Goal: Information Seeking & Learning: Learn about a topic

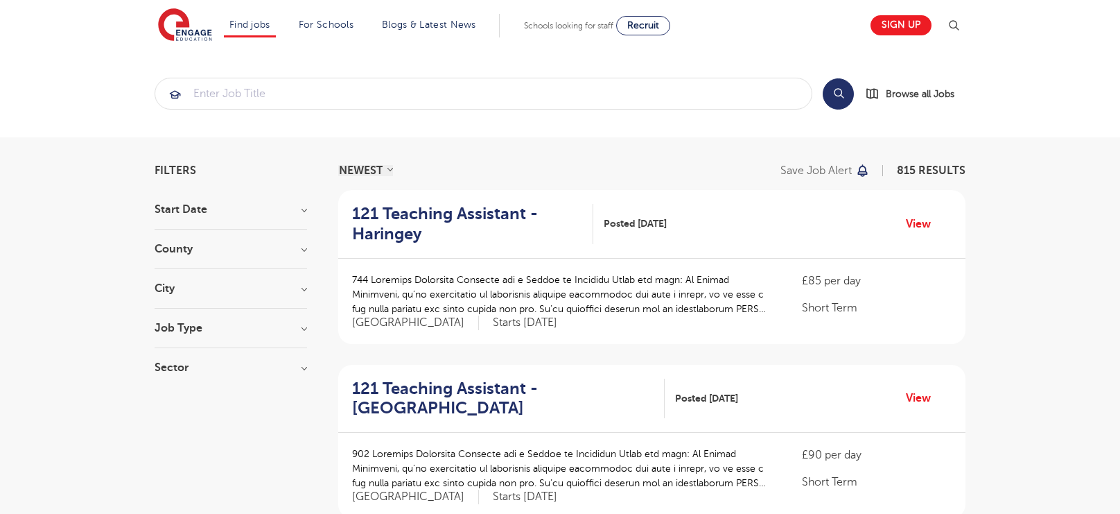
click at [291, 249] on h3 "County" at bounding box center [231, 248] width 152 height 11
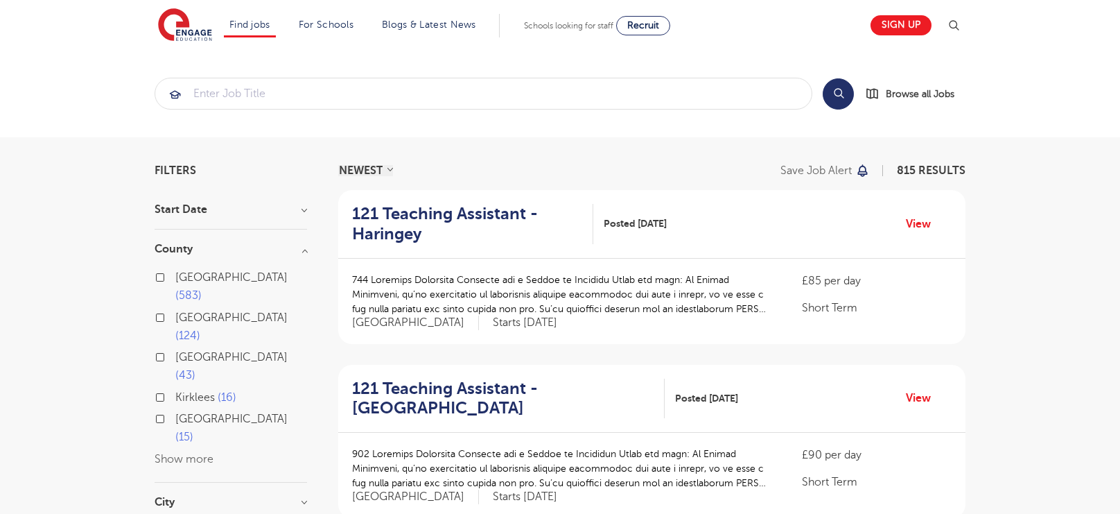
click at [202, 289] on span "583" at bounding box center [188, 295] width 26 height 12
click at [184, 274] on input "London 583" at bounding box center [179, 275] width 9 height 9
checkbox input "true"
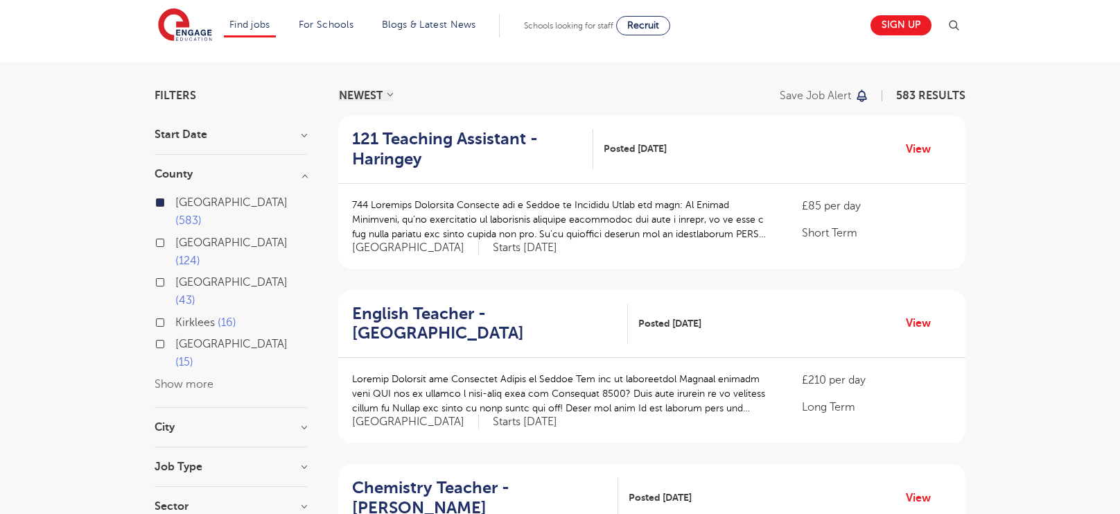
scroll to position [73, 0]
click at [277, 462] on h3 "Job Type" at bounding box center [231, 467] width 152 height 11
click at [286, 473] on div at bounding box center [231, 480] width 152 height 14
click at [295, 462] on h3 "Job Type" at bounding box center [231, 467] width 152 height 11
click at [290, 423] on h3 "City" at bounding box center [231, 428] width 152 height 11
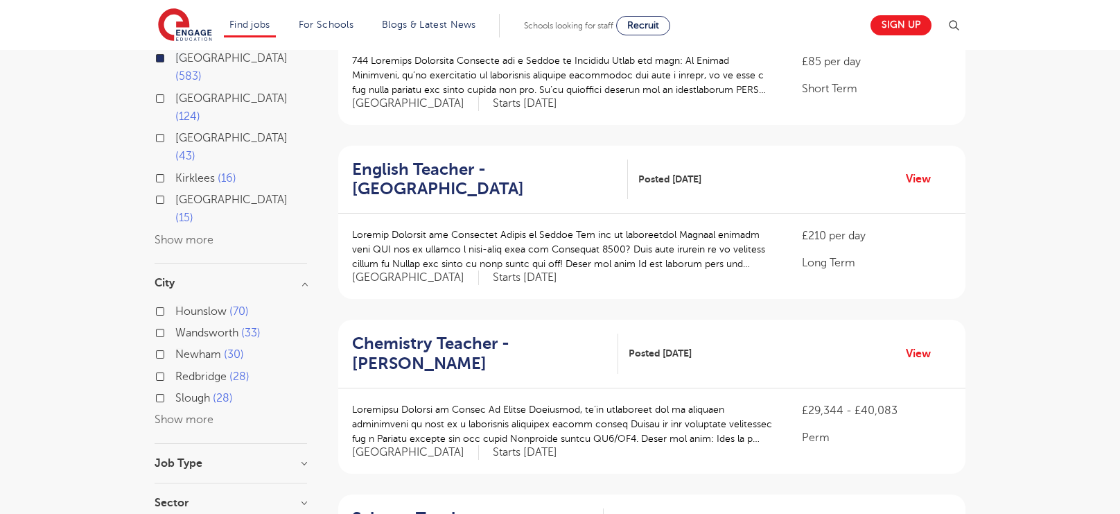
scroll to position [211, 0]
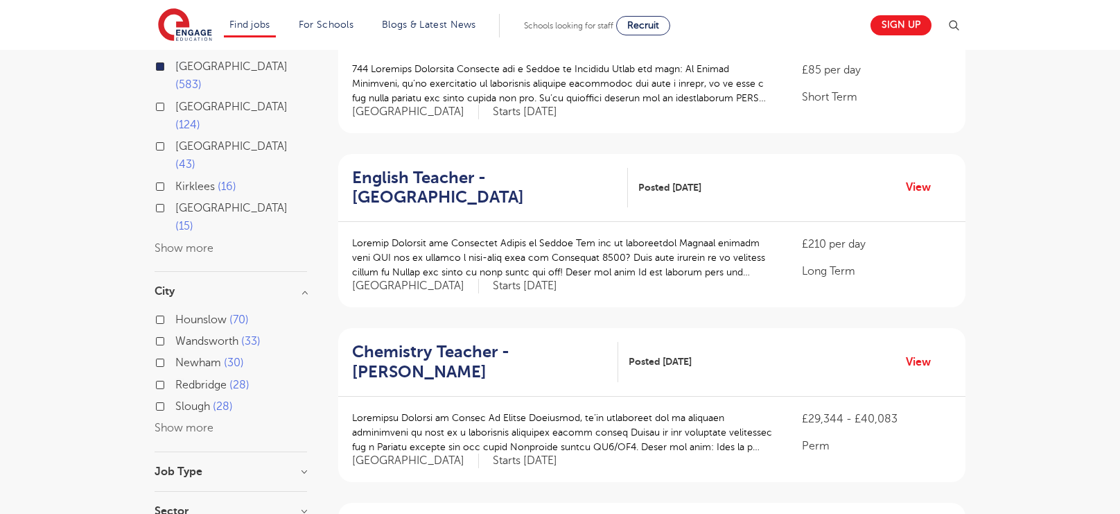
click at [200, 421] on button "Show more" at bounding box center [184, 427] width 59 height 12
click at [158, 311] on div "Hounslow 70" at bounding box center [231, 321] width 152 height 21
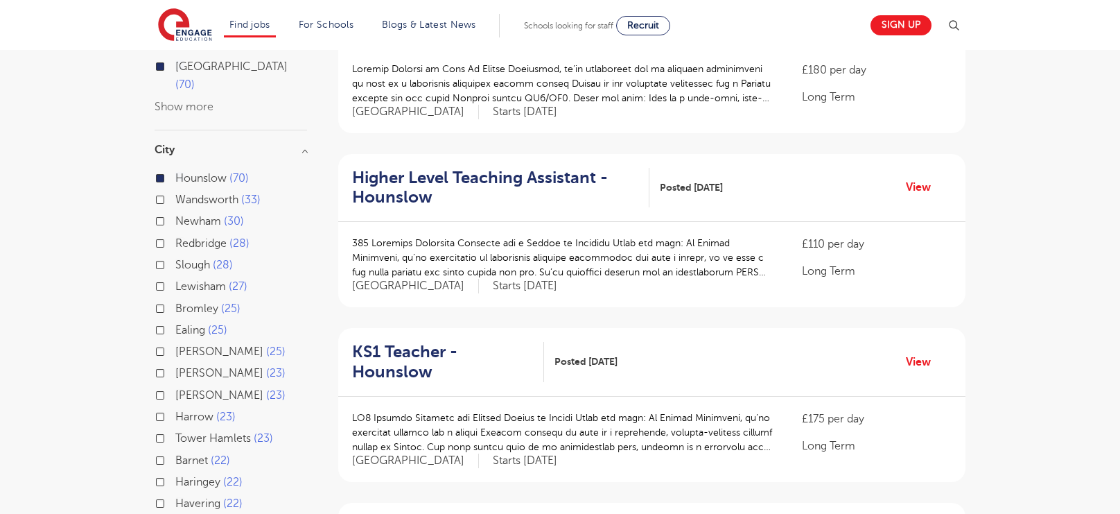
click at [175, 321] on label "Ealing 25" at bounding box center [201, 330] width 52 height 18
click at [175, 324] on input "Ealing 25" at bounding box center [179, 328] width 9 height 9
checkbox input "true"
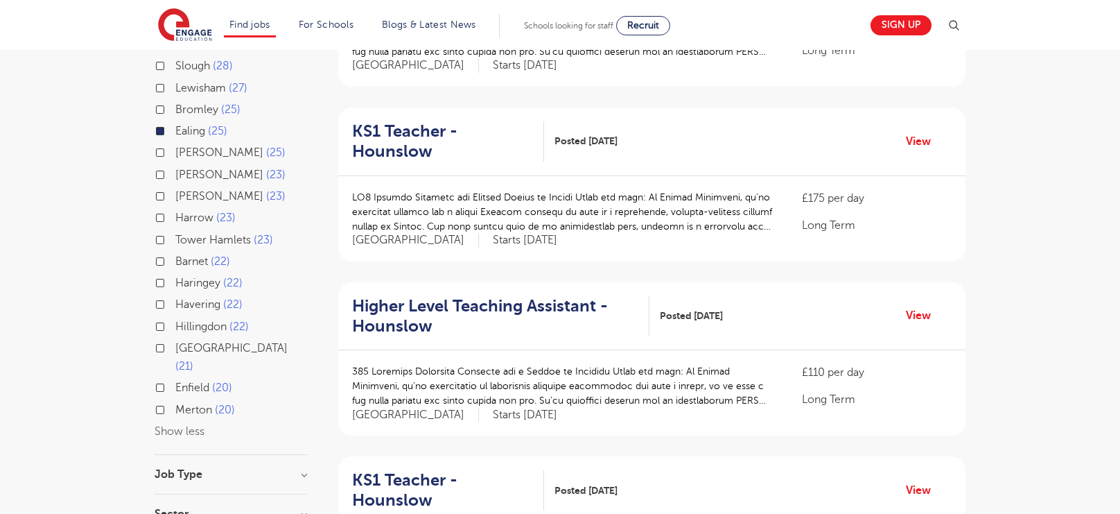
scroll to position [433, 0]
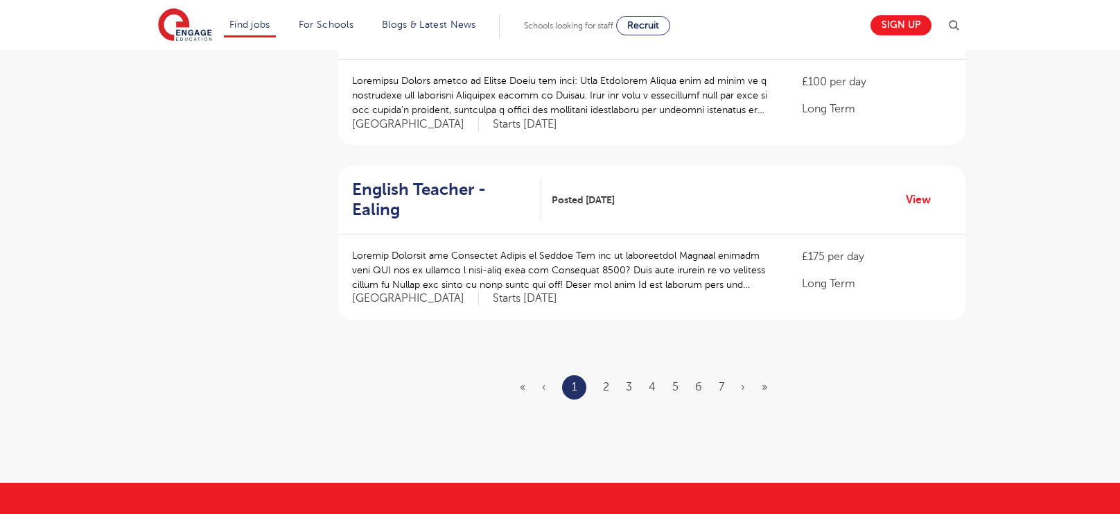
scroll to position [1598, 0]
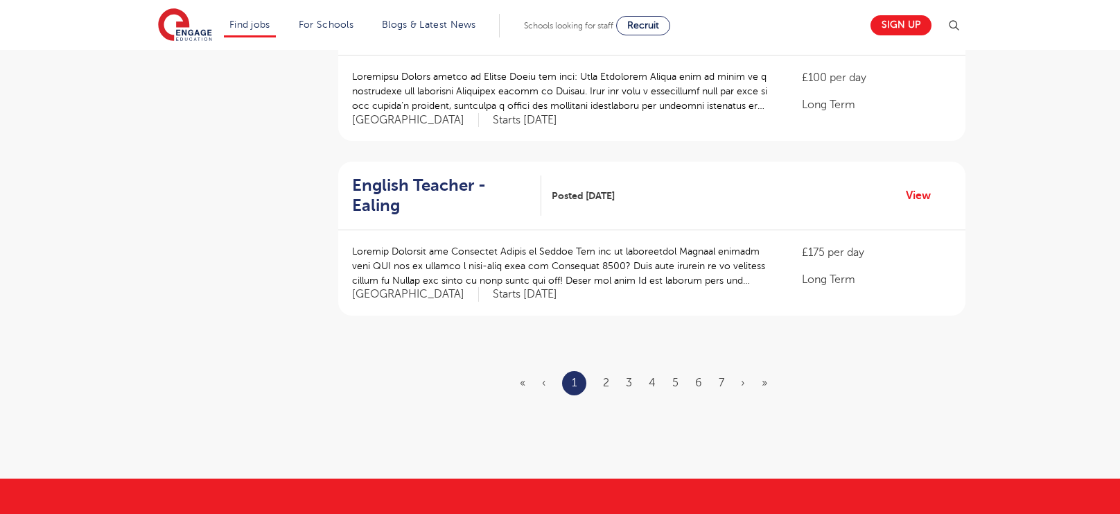
click at [602, 371] on ul "« ‹ 1 2 3 4 5 6 7 › »" at bounding box center [652, 383] width 264 height 24
click at [606, 376] on link "2" at bounding box center [606, 382] width 6 height 12
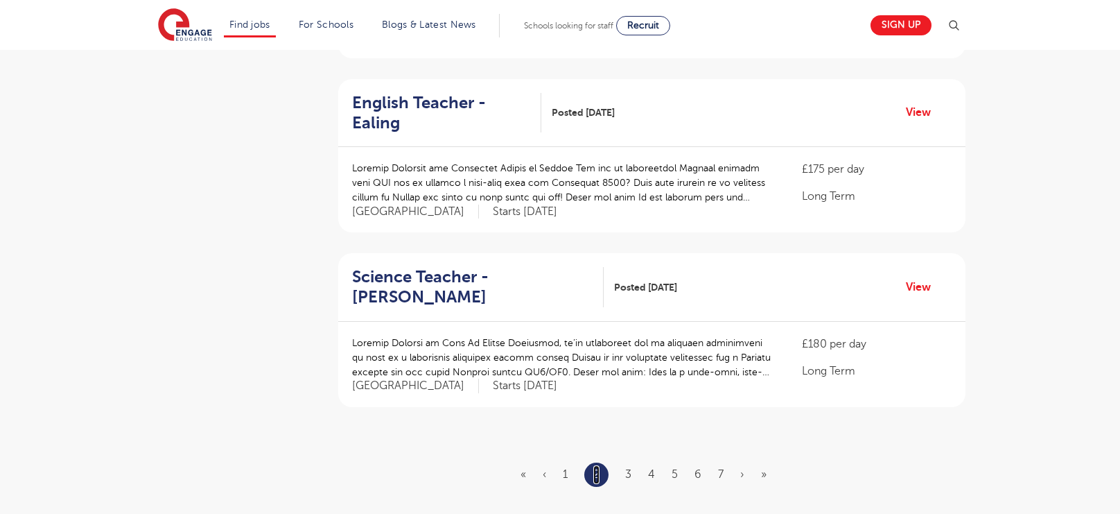
scroll to position [1507, 0]
click at [628, 466] on link "3" at bounding box center [628, 472] width 6 height 12
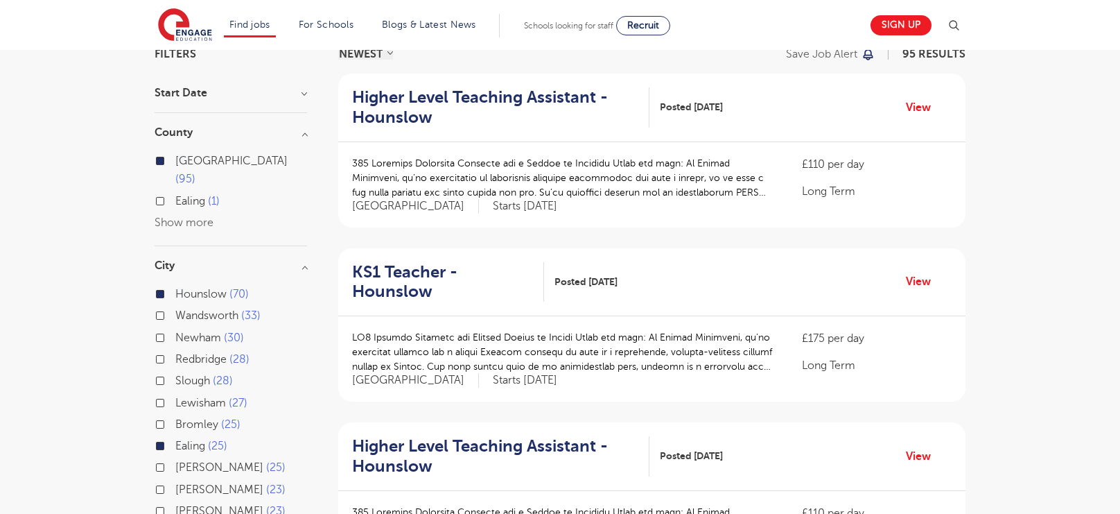
scroll to position [191, 0]
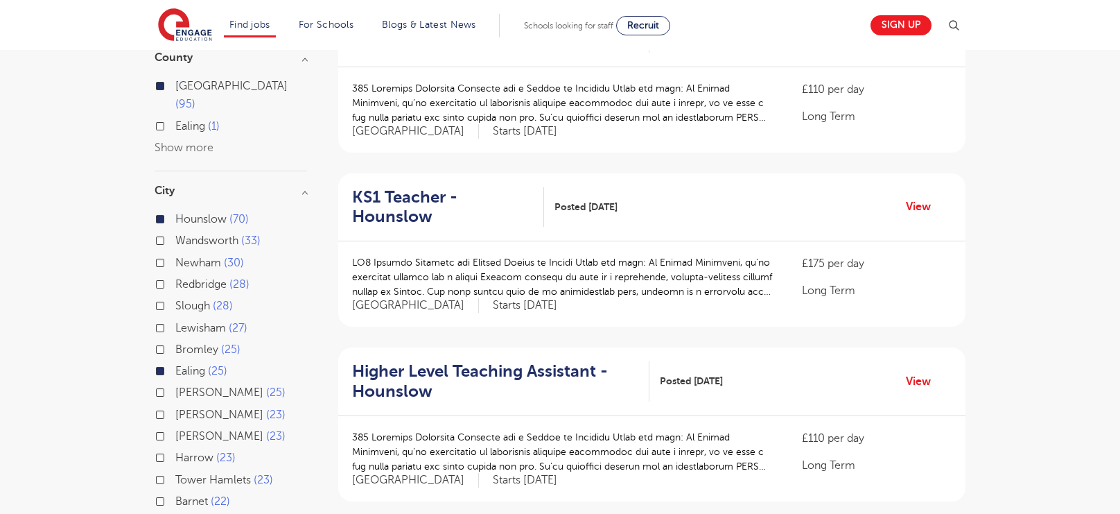
click at [175, 210] on label "Hounslow 70" at bounding box center [211, 219] width 73 height 18
click at [175, 213] on input "Hounslow 70" at bounding box center [179, 217] width 9 height 9
checkbox input "false"
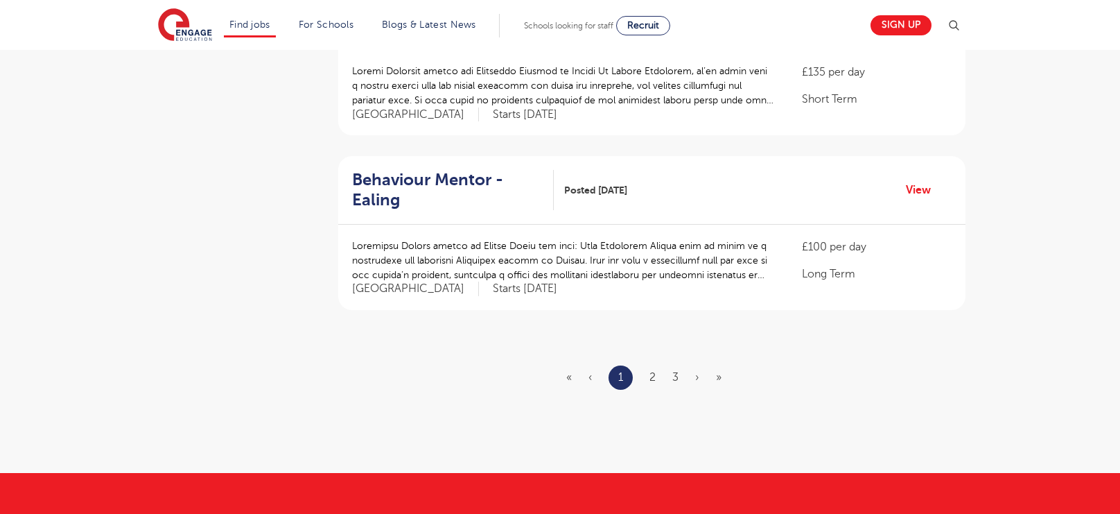
scroll to position [1599, 0]
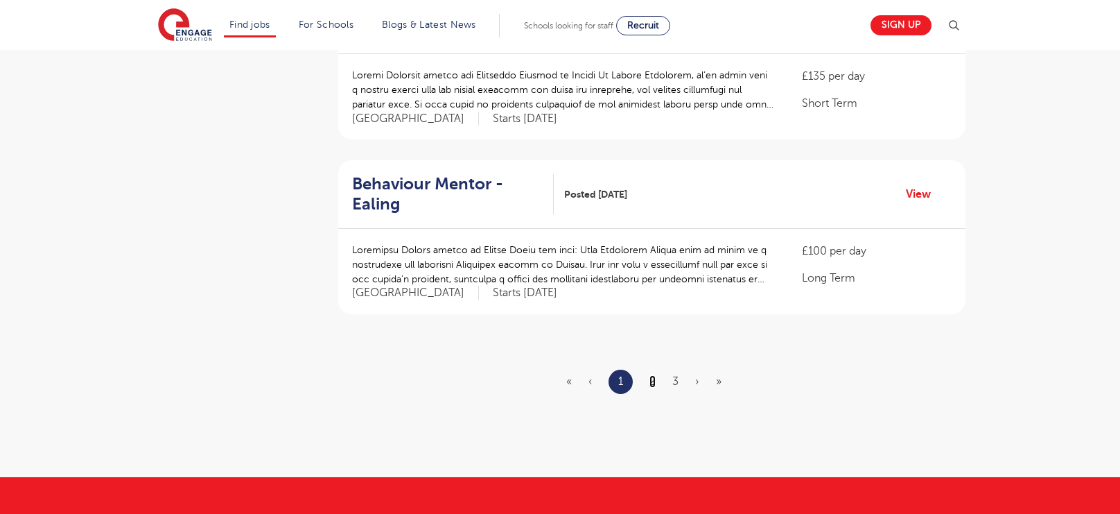
click at [652, 375] on link "2" at bounding box center [652, 381] width 6 height 12
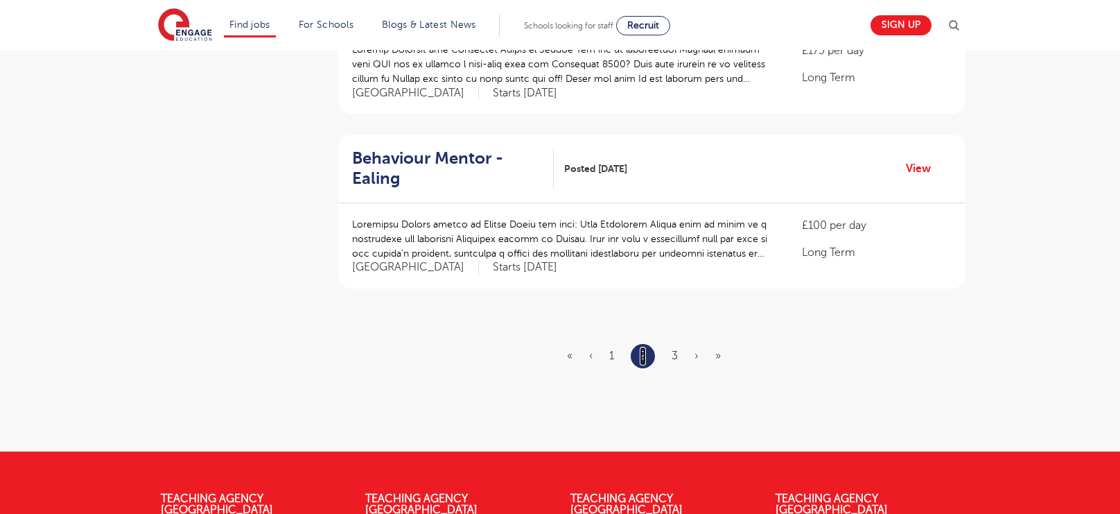
scroll to position [1625, 0]
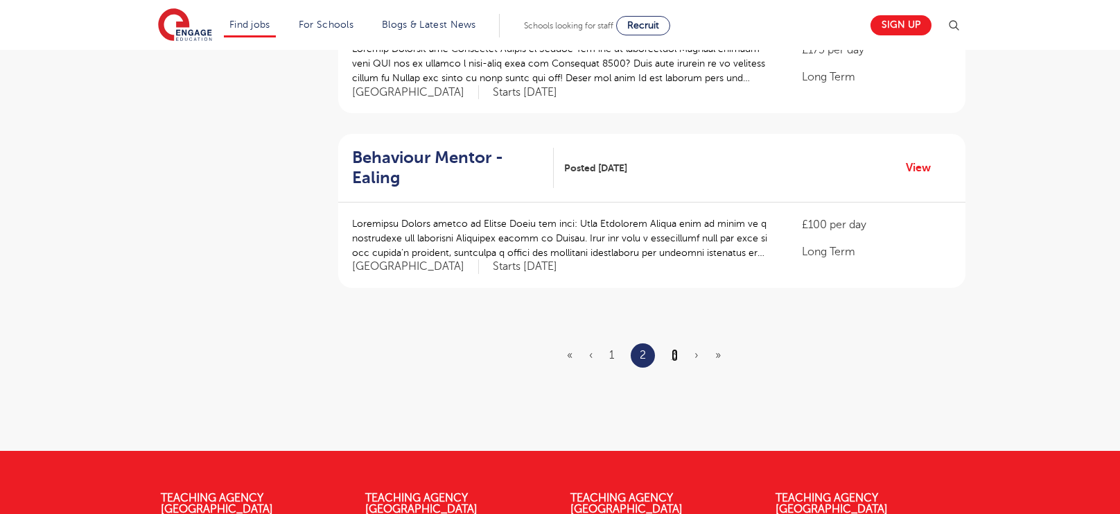
click at [677, 349] on link "3" at bounding box center [675, 355] width 6 height 12
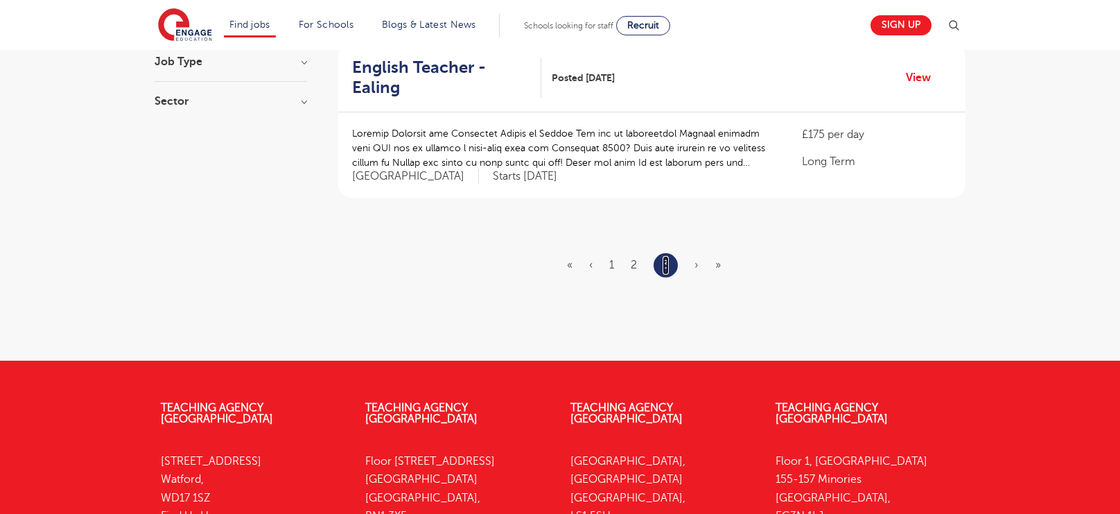
scroll to position [850, 0]
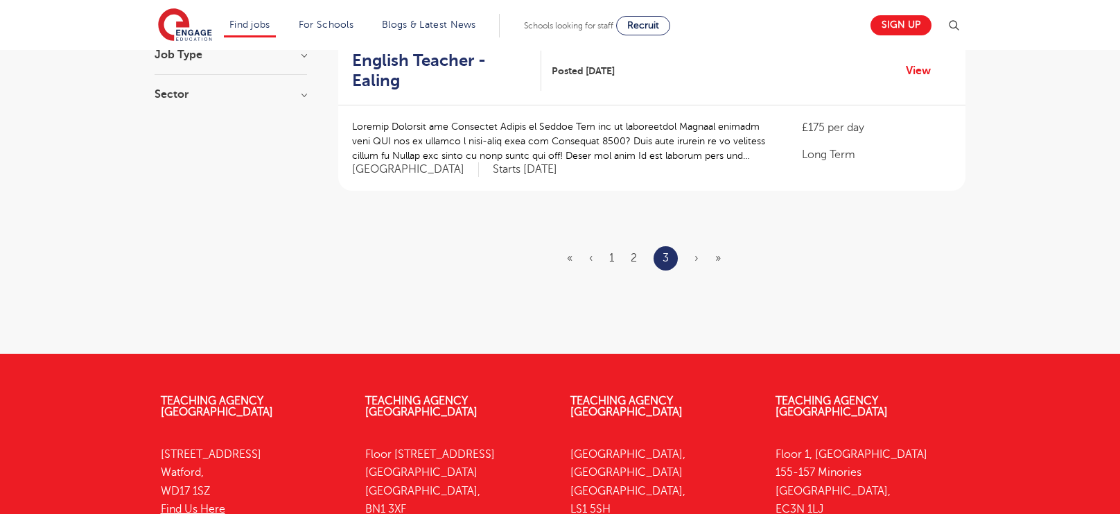
click at [695, 252] on span "›" at bounding box center [696, 258] width 4 height 12
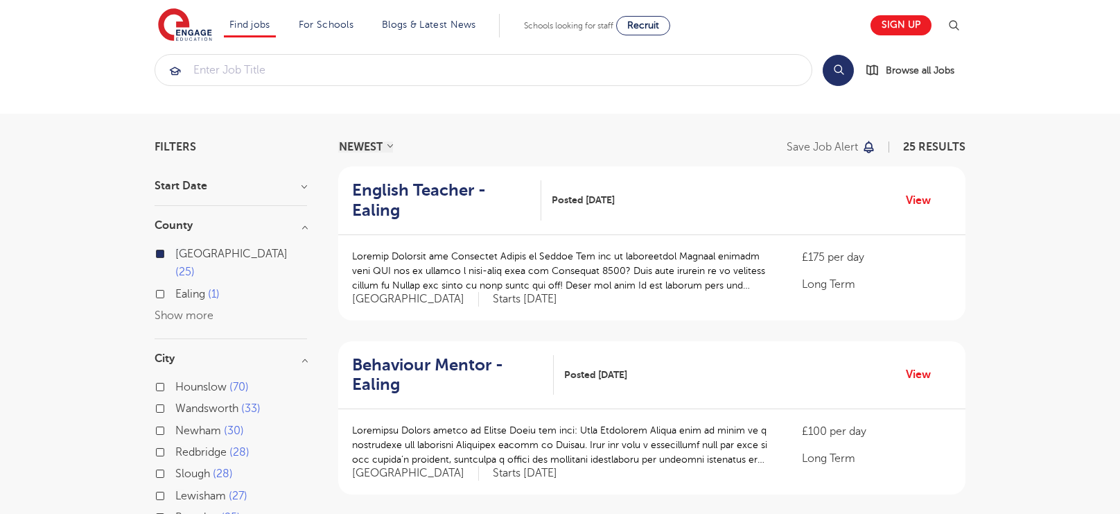
scroll to position [0, 0]
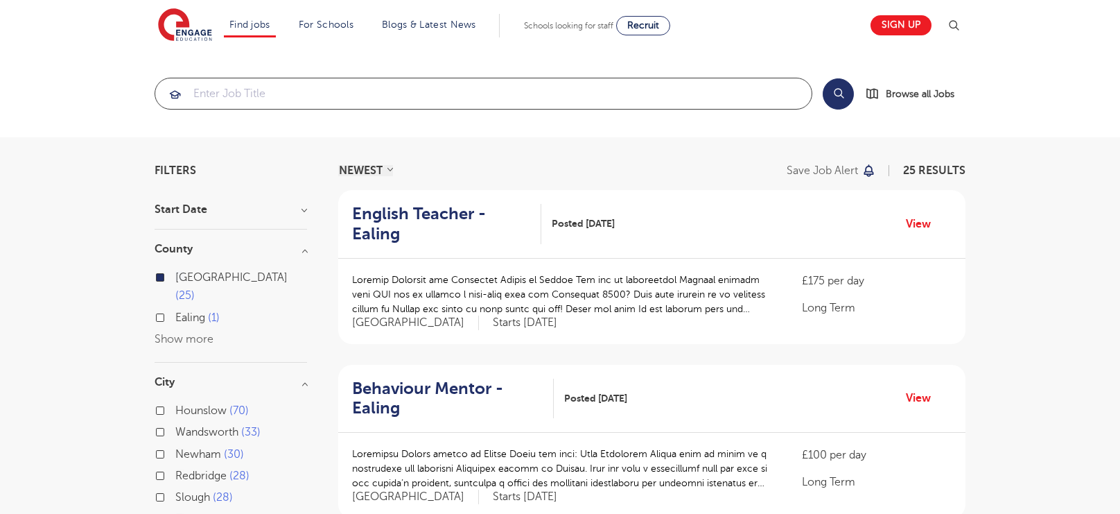
click at [531, 94] on input "search" at bounding box center [483, 93] width 656 height 30
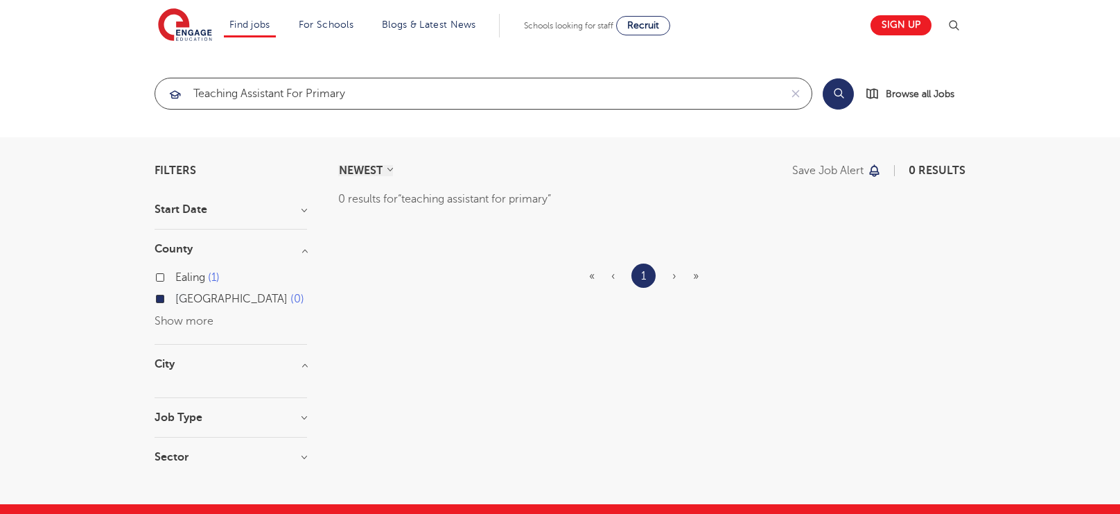
type input "teaching assistant for primary"
click at [177, 271] on input "Ealing 1" at bounding box center [179, 275] width 9 height 9
checkbox input "true"
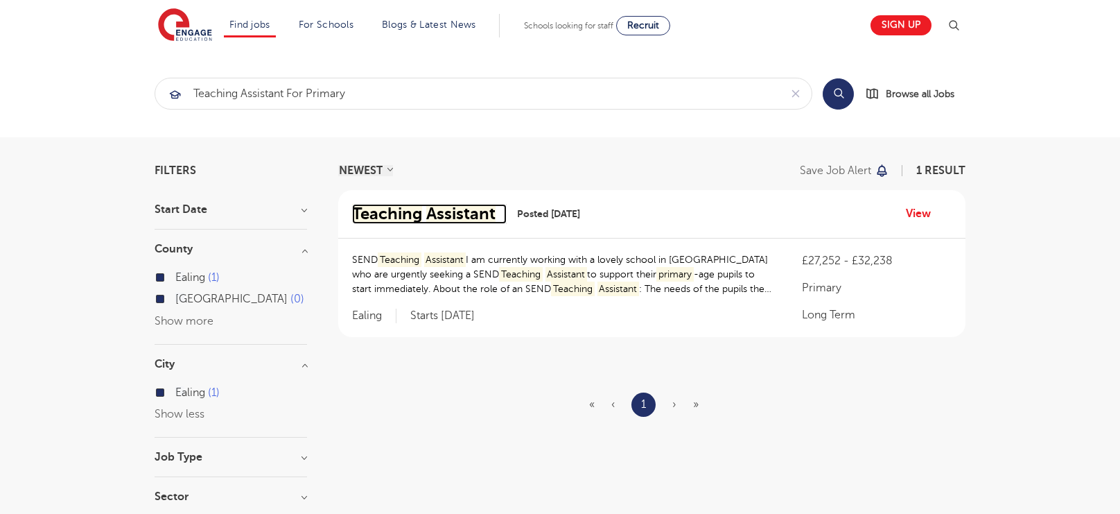
click at [454, 213] on mark "Assistant" at bounding box center [460, 213] width 69 height 19
